Goal: Check status: Check status

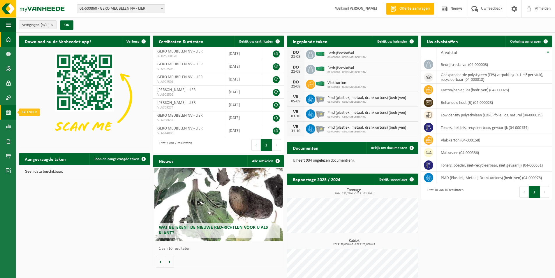
click at [9, 112] on span at bounding box center [8, 112] width 5 height 15
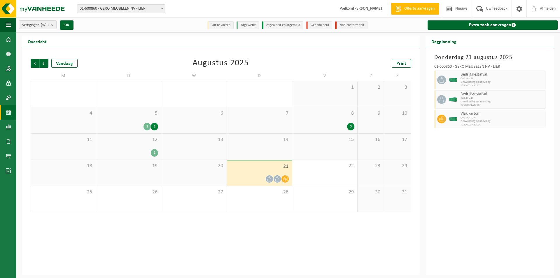
click at [264, 171] on div "21" at bounding box center [259, 172] width 65 height 25
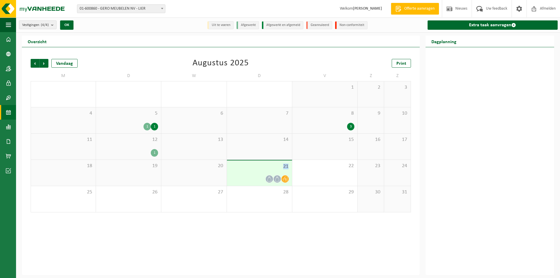
click at [264, 171] on div "21" at bounding box center [259, 172] width 65 height 25
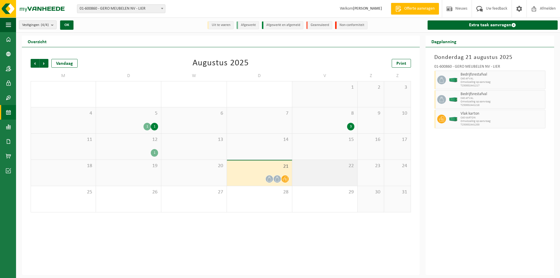
click at [337, 174] on div "22" at bounding box center [324, 173] width 65 height 26
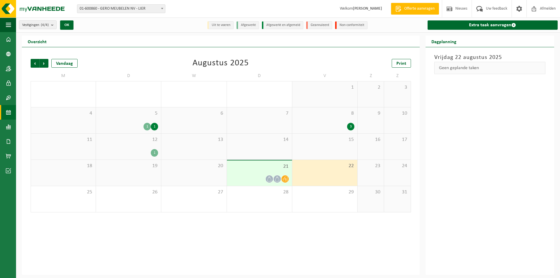
click at [268, 172] on div "21" at bounding box center [259, 172] width 65 height 25
